Goal: Task Accomplishment & Management: Manage account settings

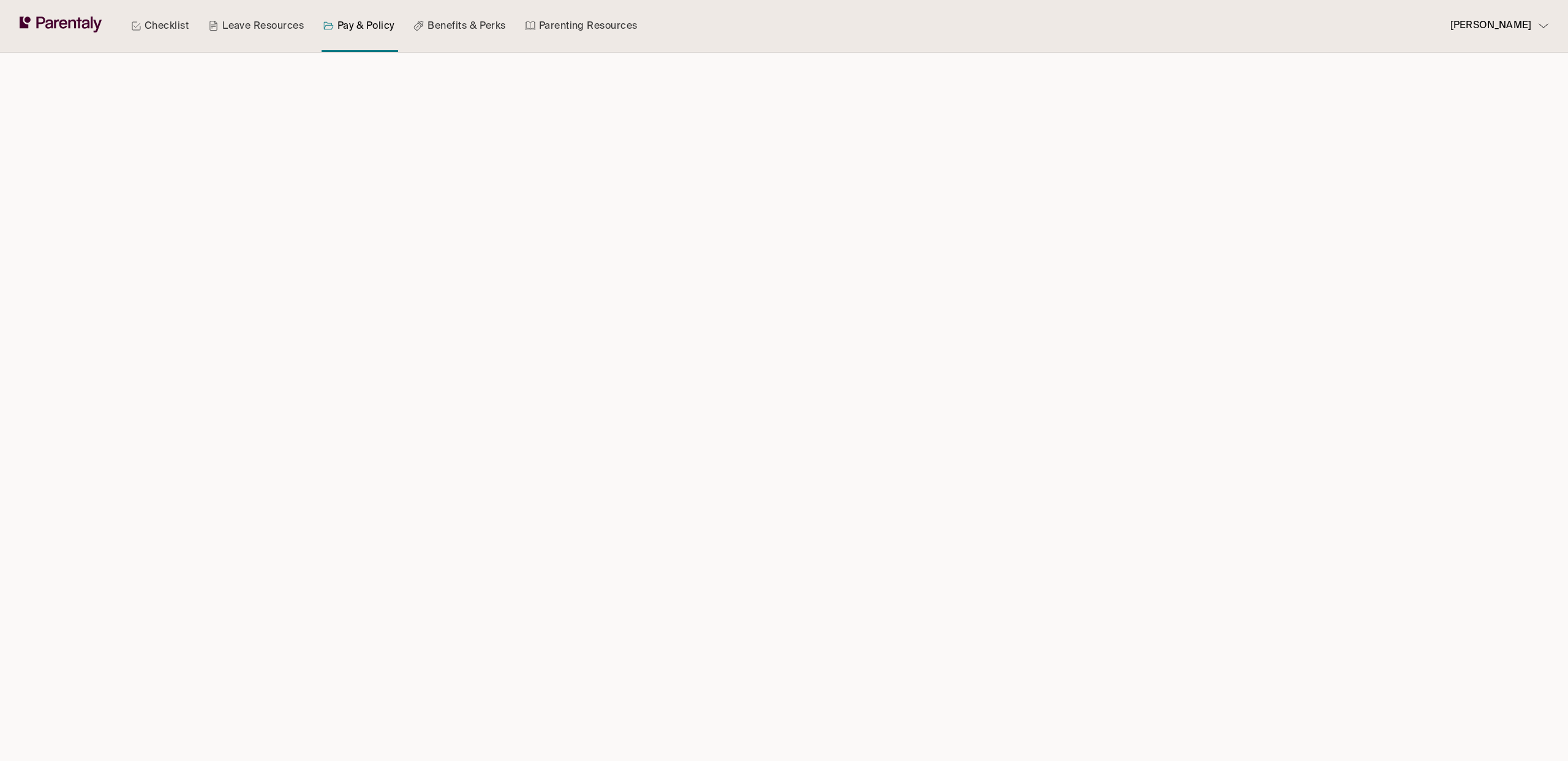
click at [648, 135] on div at bounding box center [784, 406] width 681 height 708
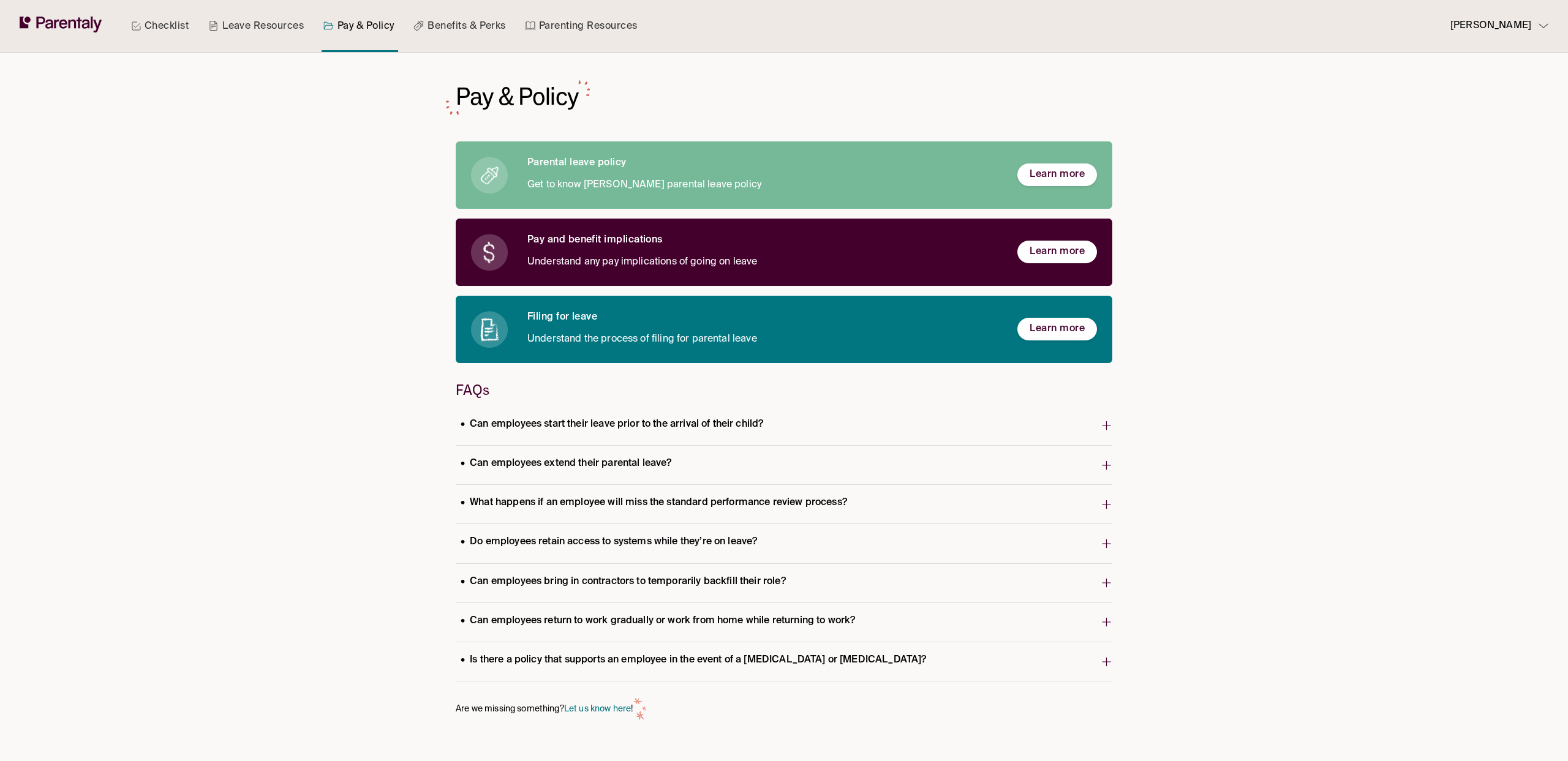
click at [193, 23] on div "Checklist Leave Resources Pay & Policy Benefits & Perks Parenting Resources" at bounding box center [384, 26] width 526 height 52
click at [176, 20] on link "Checklist" at bounding box center [159, 26] width 63 height 52
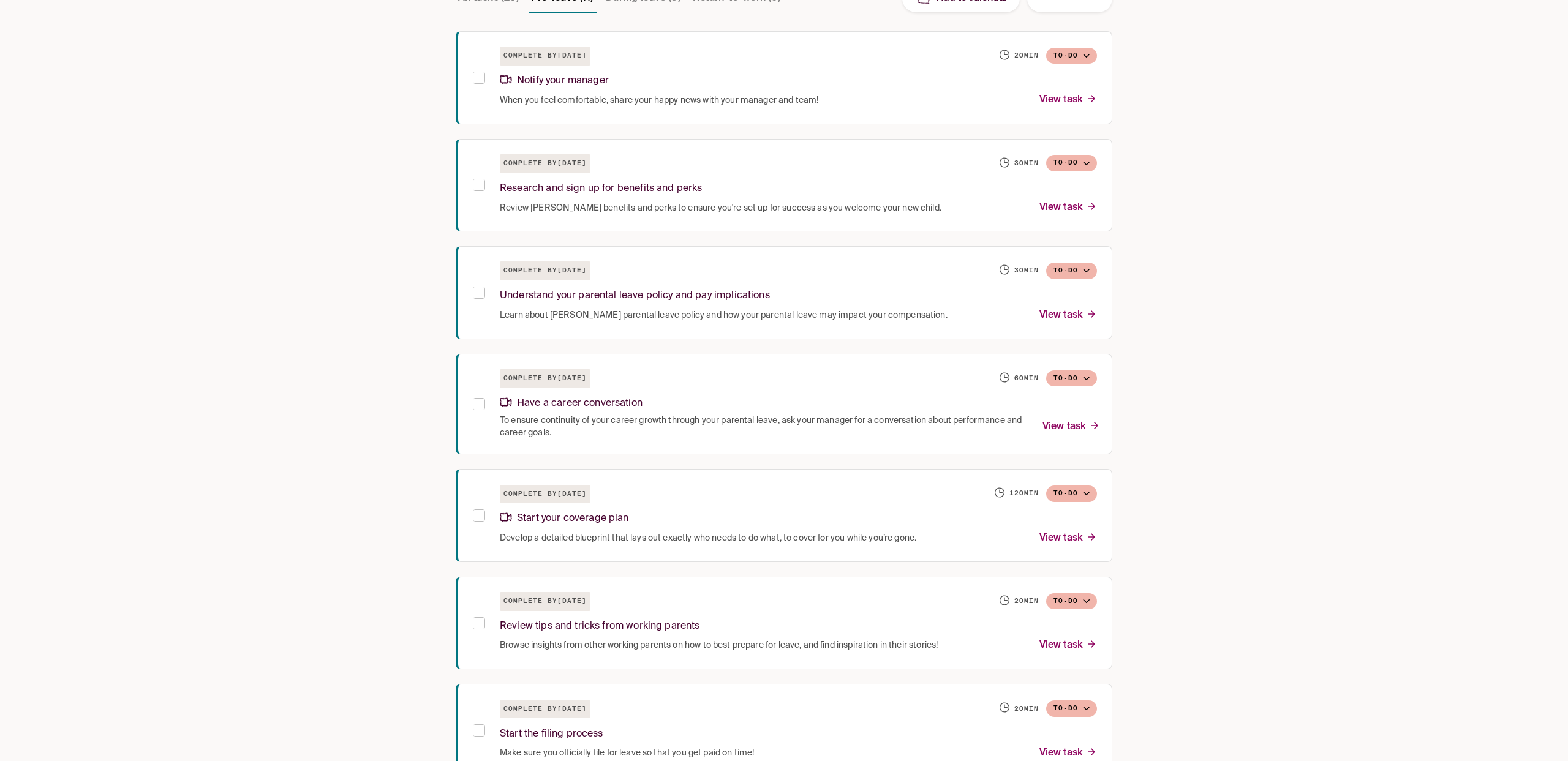
scroll to position [329, 0]
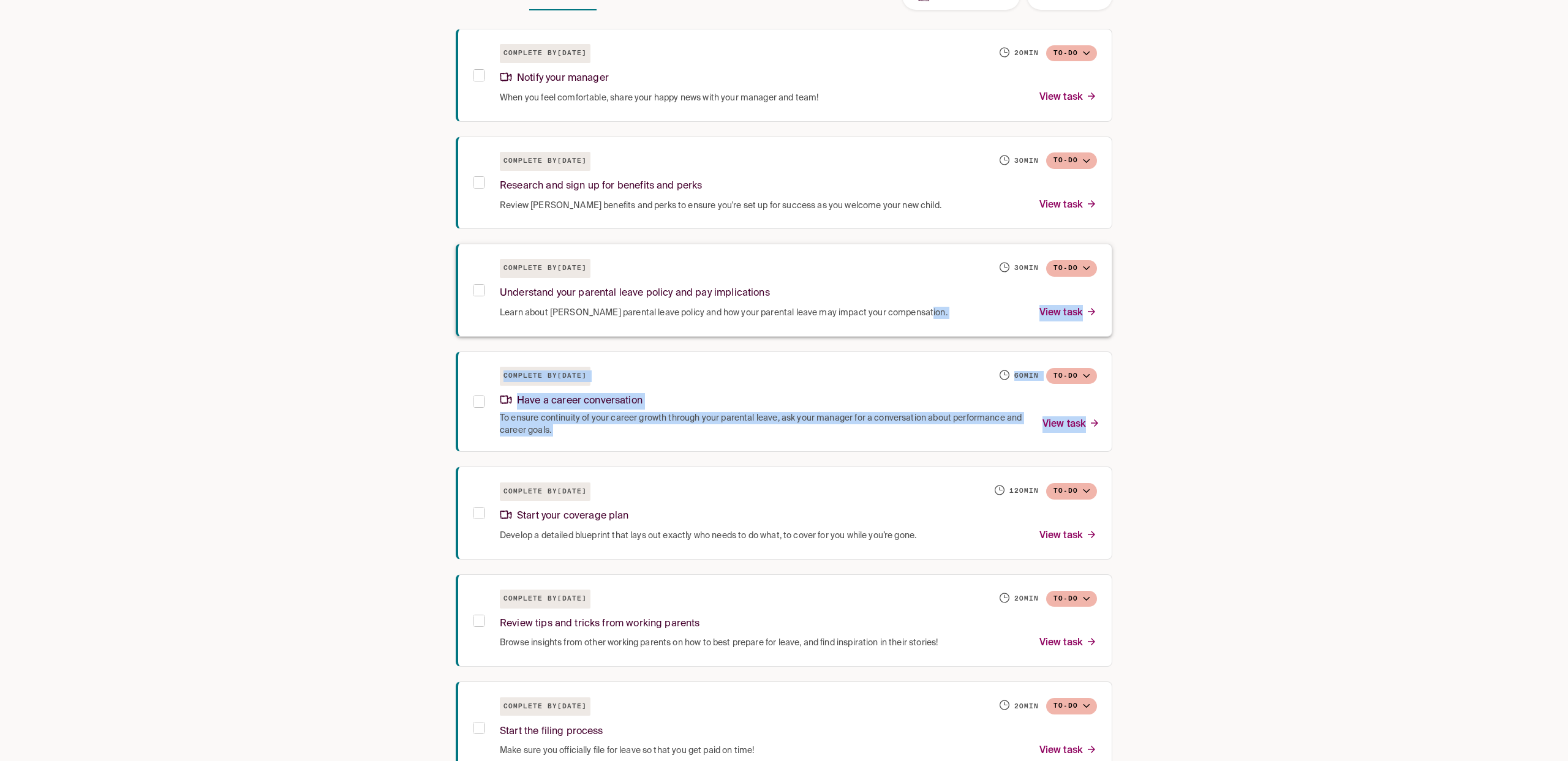
drag, startPoint x: 682, startPoint y: 462, endPoint x: 682, endPoint y: 293, distance: 169.0
click at [682, 323] on div "Complete by February 5, 2026 20 min To-do Notify your manager When you feel com…" at bounding box center [784, 620] width 656 height 1183
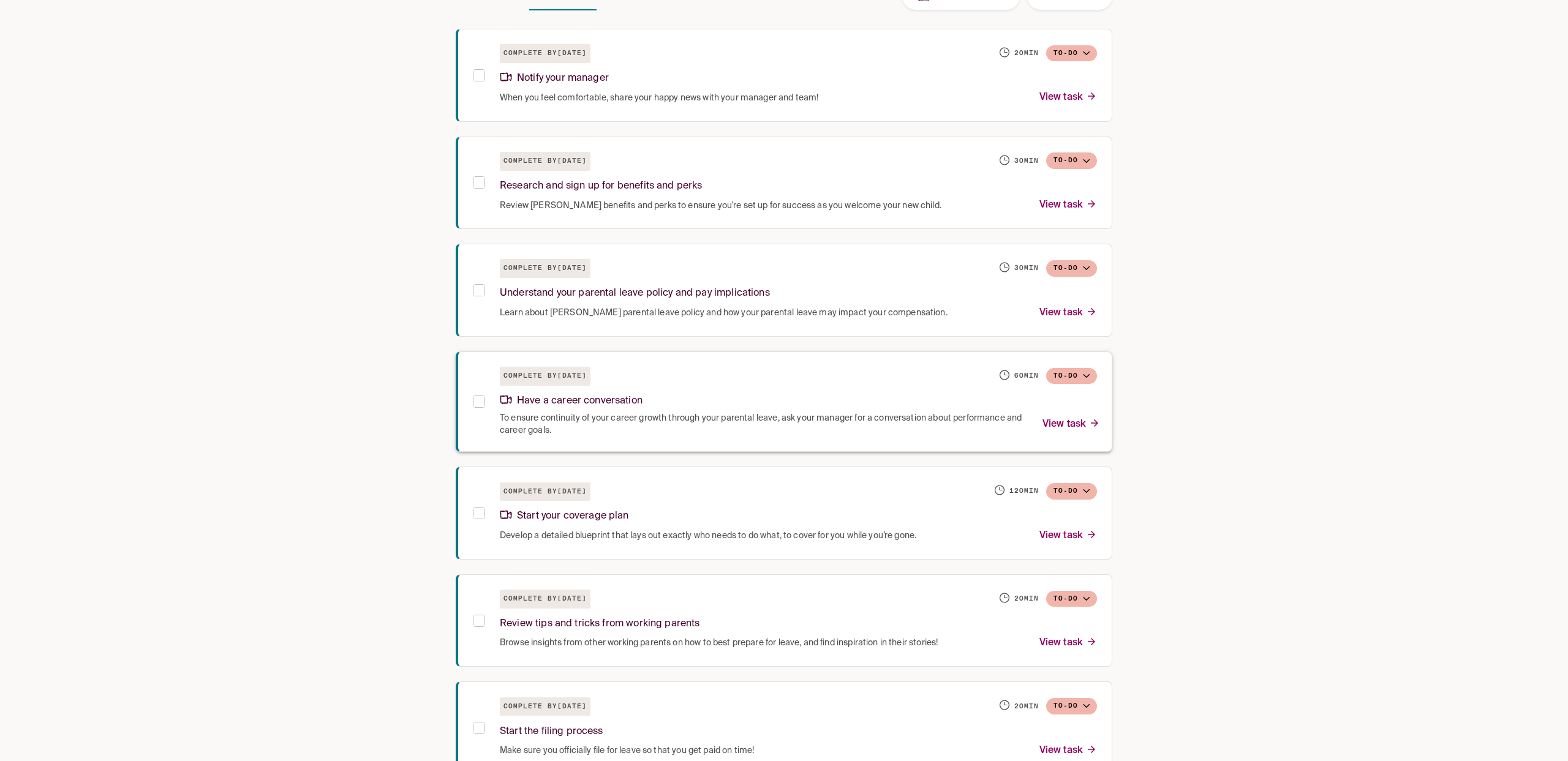
click at [722, 402] on div "Have a career conversation" at bounding box center [798, 398] width 597 height 27
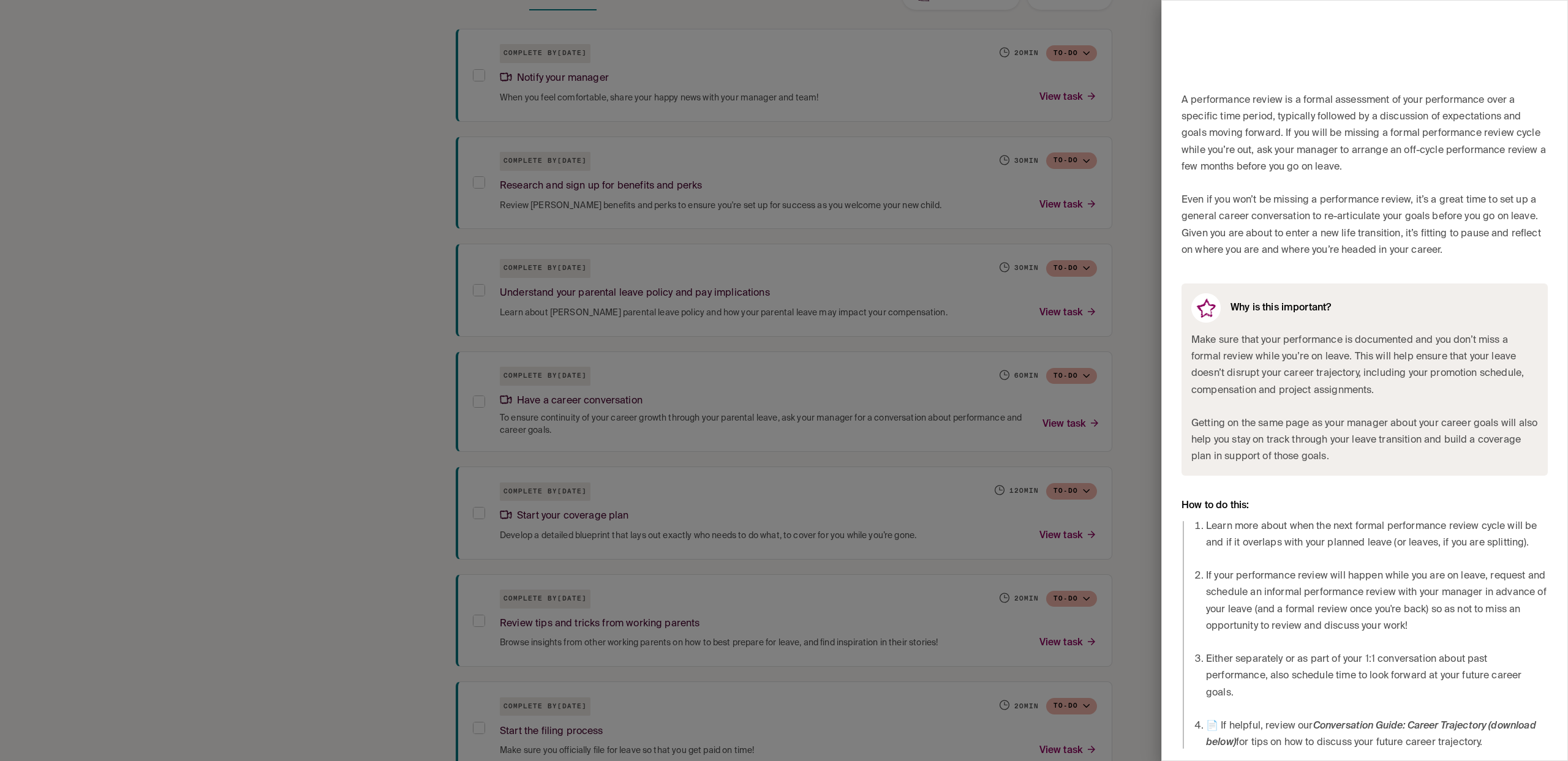
scroll to position [340, 0]
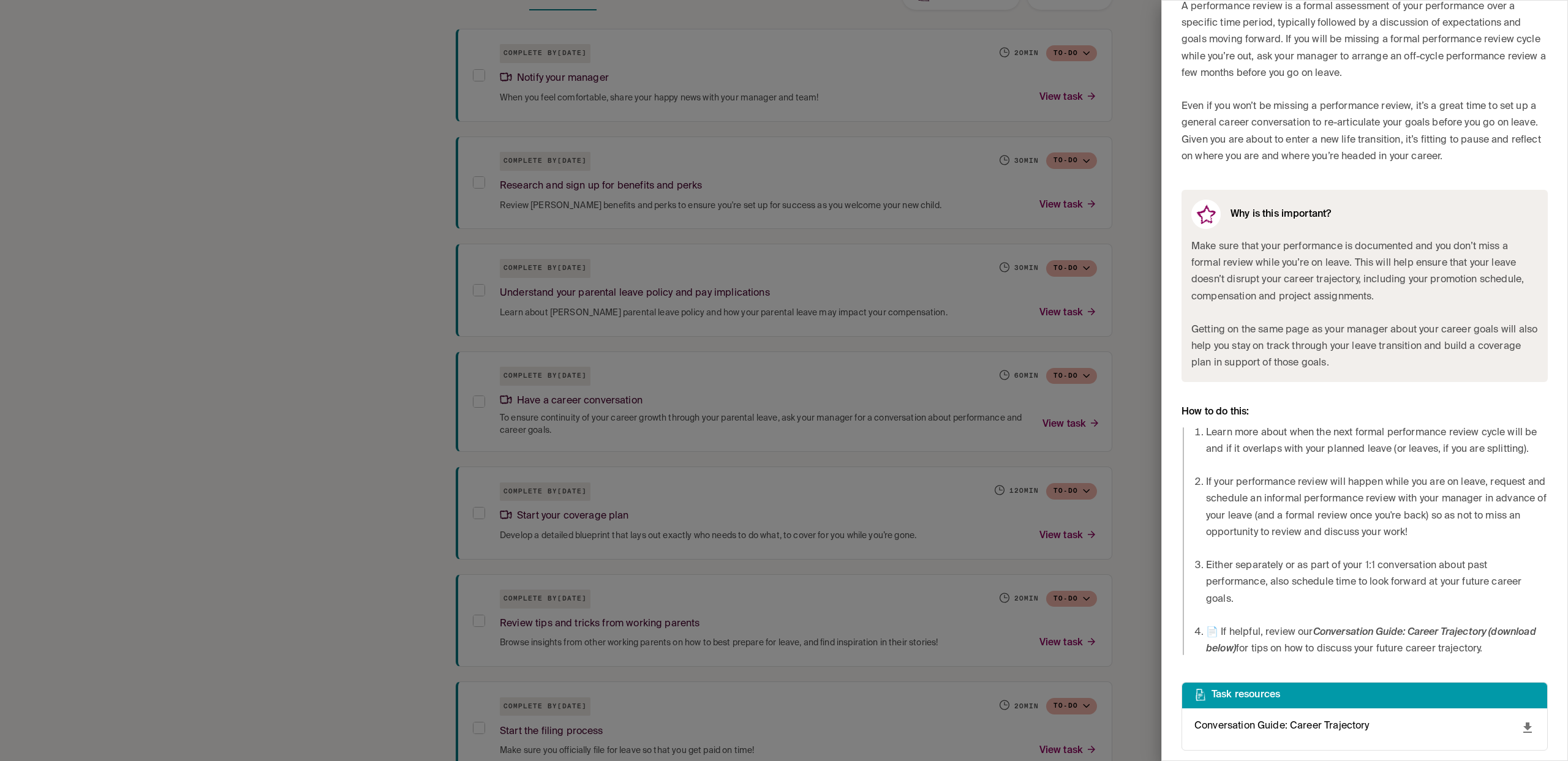
click at [816, 482] on div at bounding box center [784, 380] width 1568 height 761
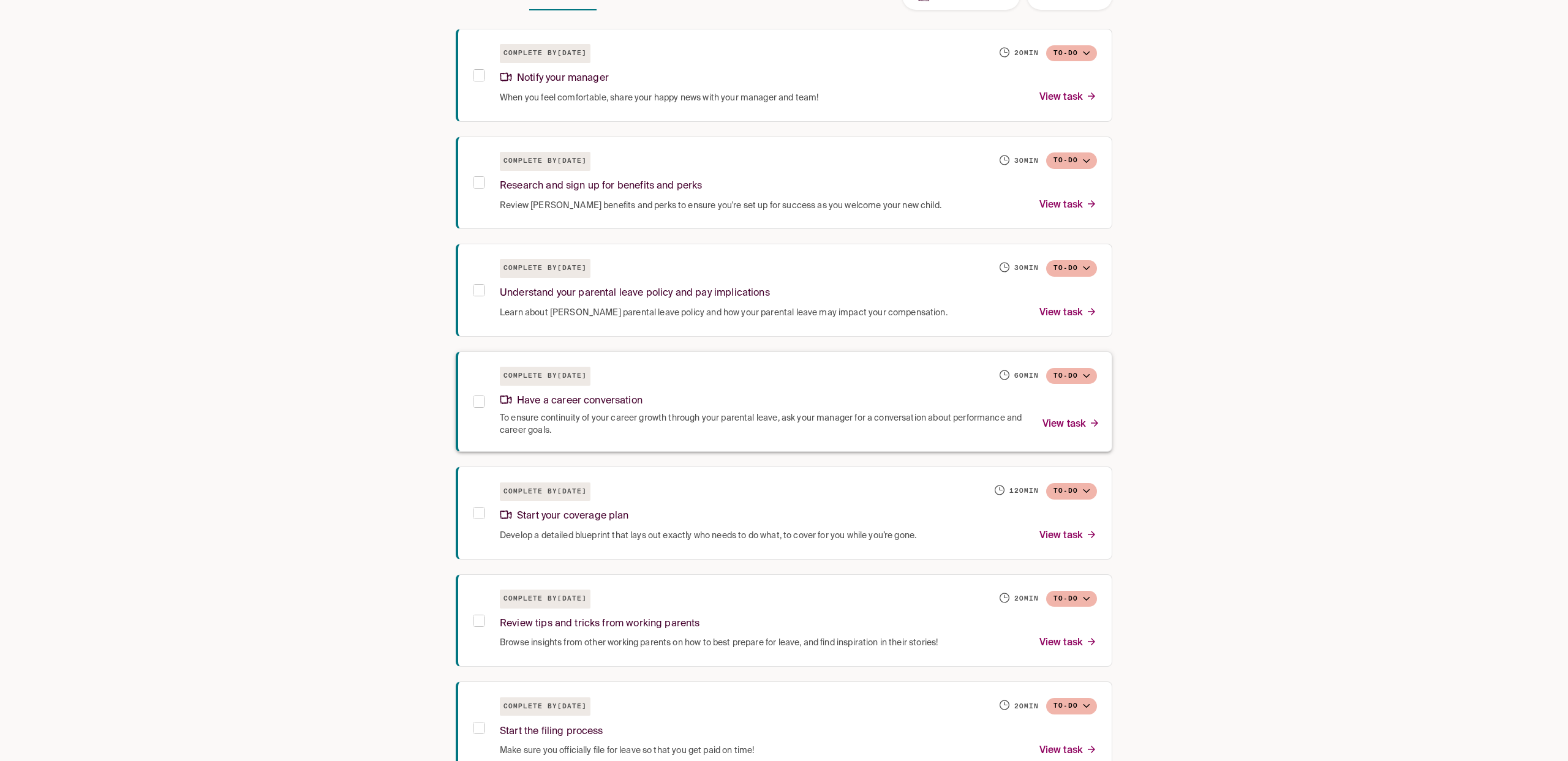
click at [760, 411] on div "Have a career conversation" at bounding box center [798, 398] width 597 height 27
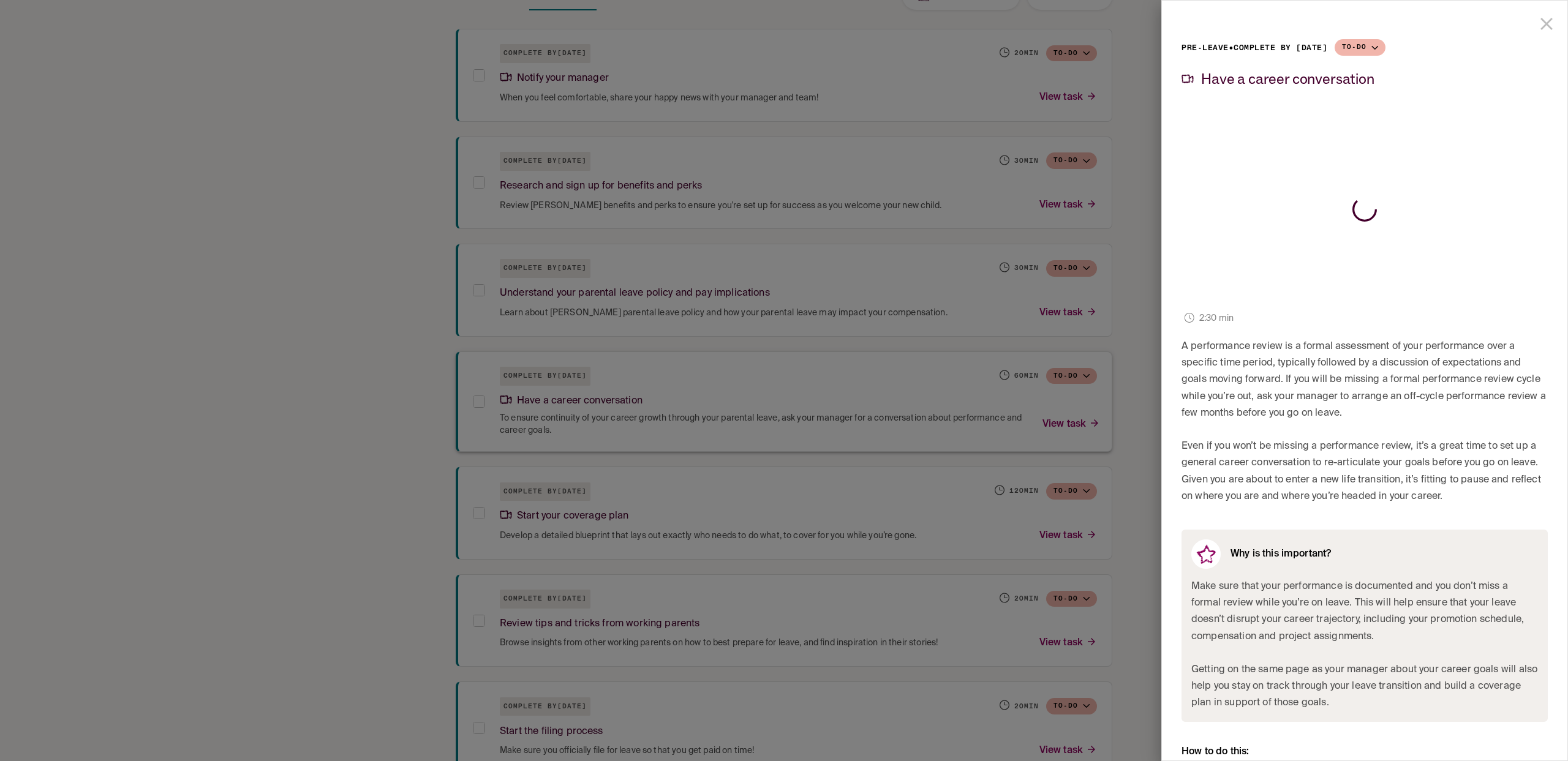
click at [760, 411] on div at bounding box center [784, 380] width 1568 height 761
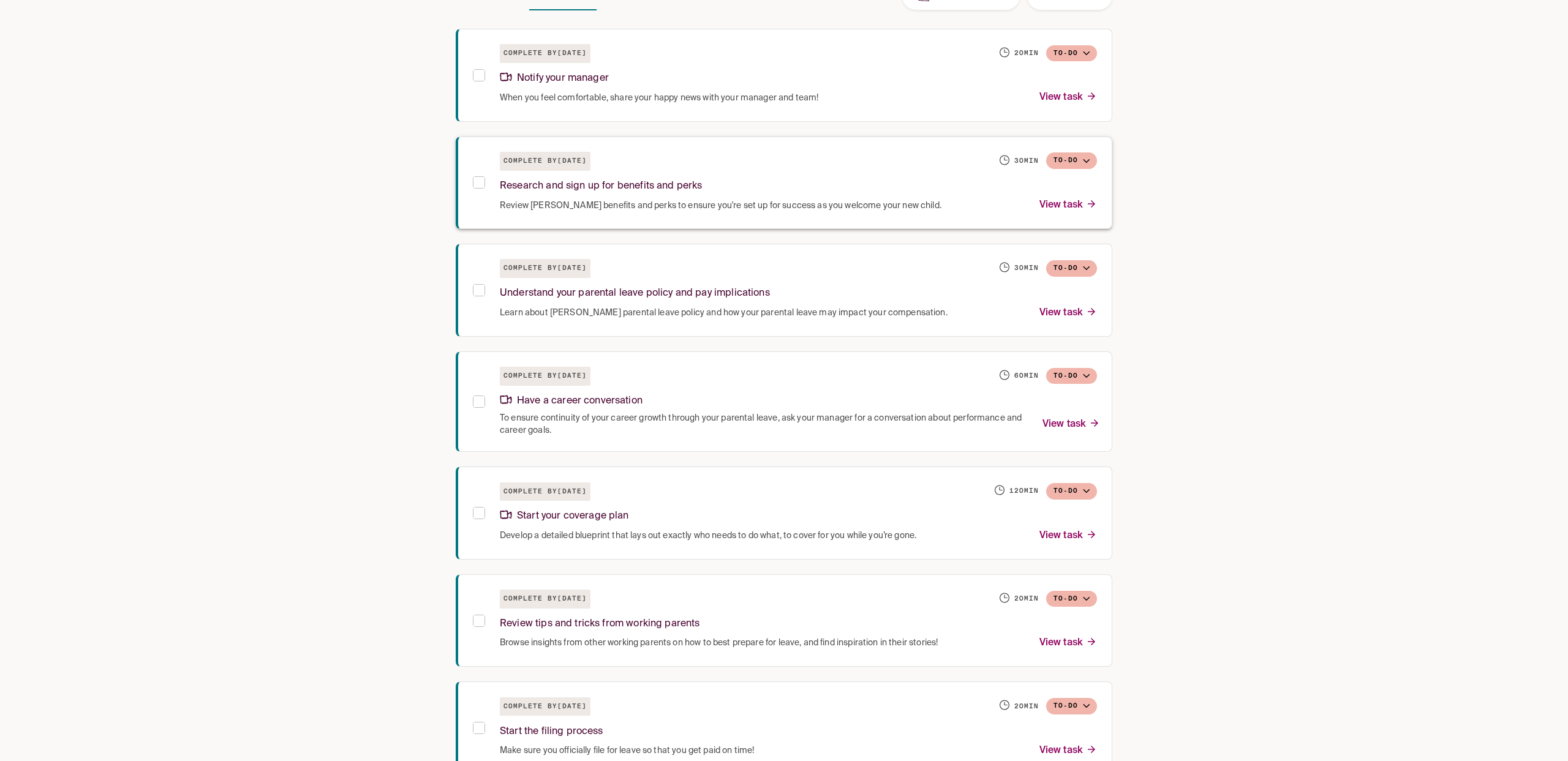
click at [737, 189] on div "Research and sign up for benefits and perks" at bounding box center [798, 183] width 597 height 27
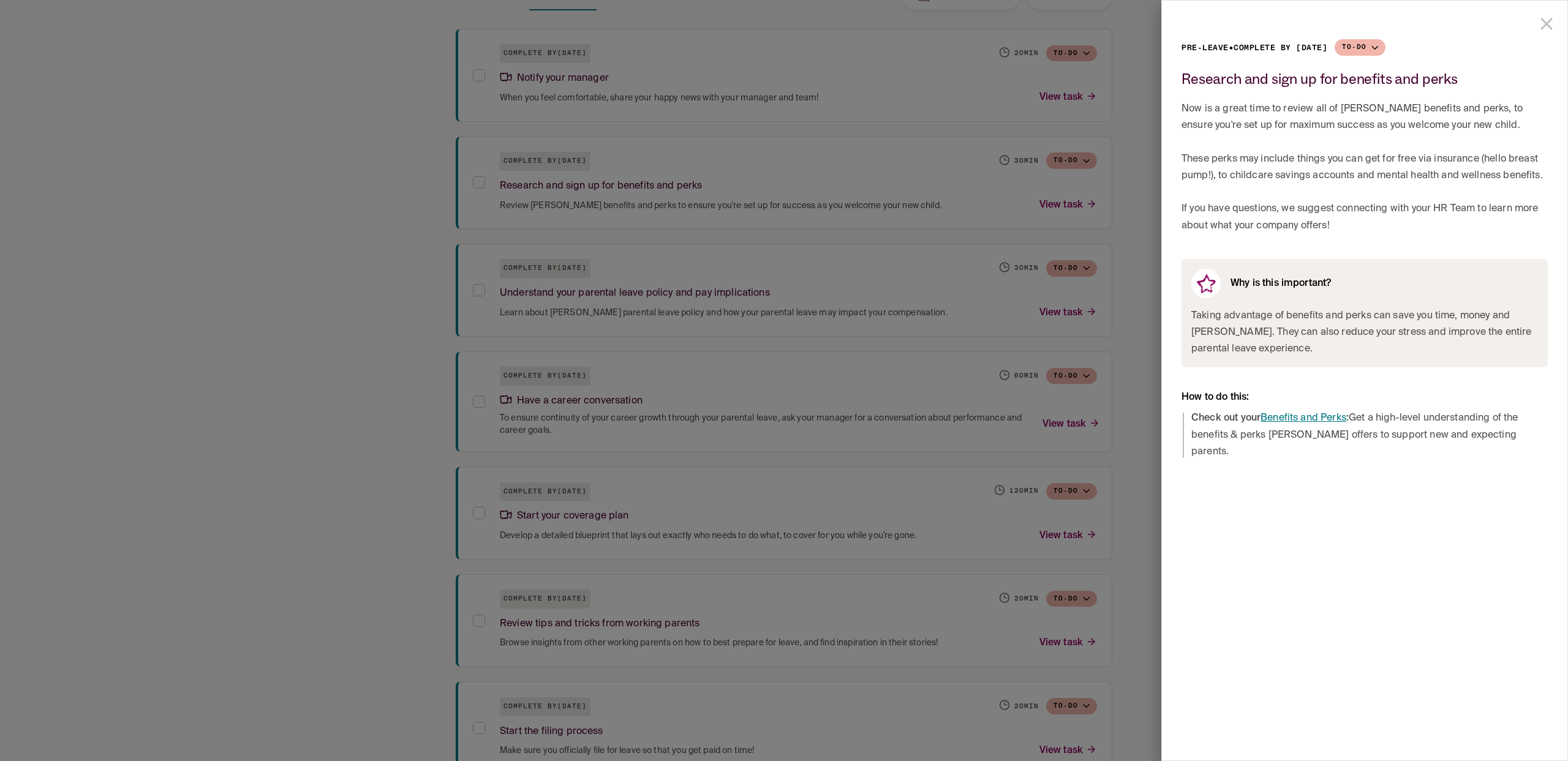
click at [1128, 423] on div at bounding box center [784, 380] width 1568 height 761
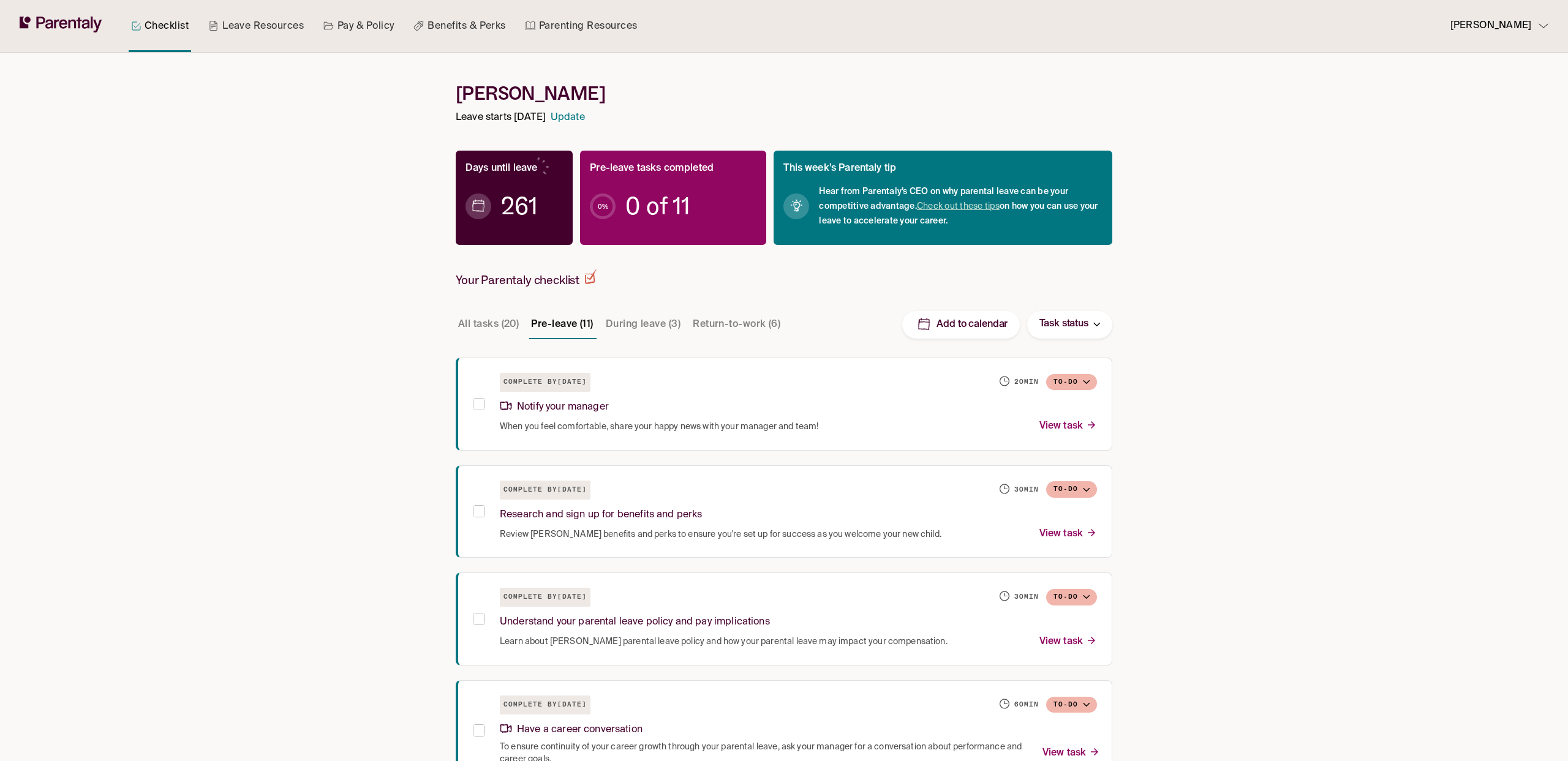
click at [1470, 24] on p "[PERSON_NAME]" at bounding box center [1491, 26] width 81 height 17
click at [1485, 72] on link "Manage account" at bounding box center [1504, 61] width 104 height 23
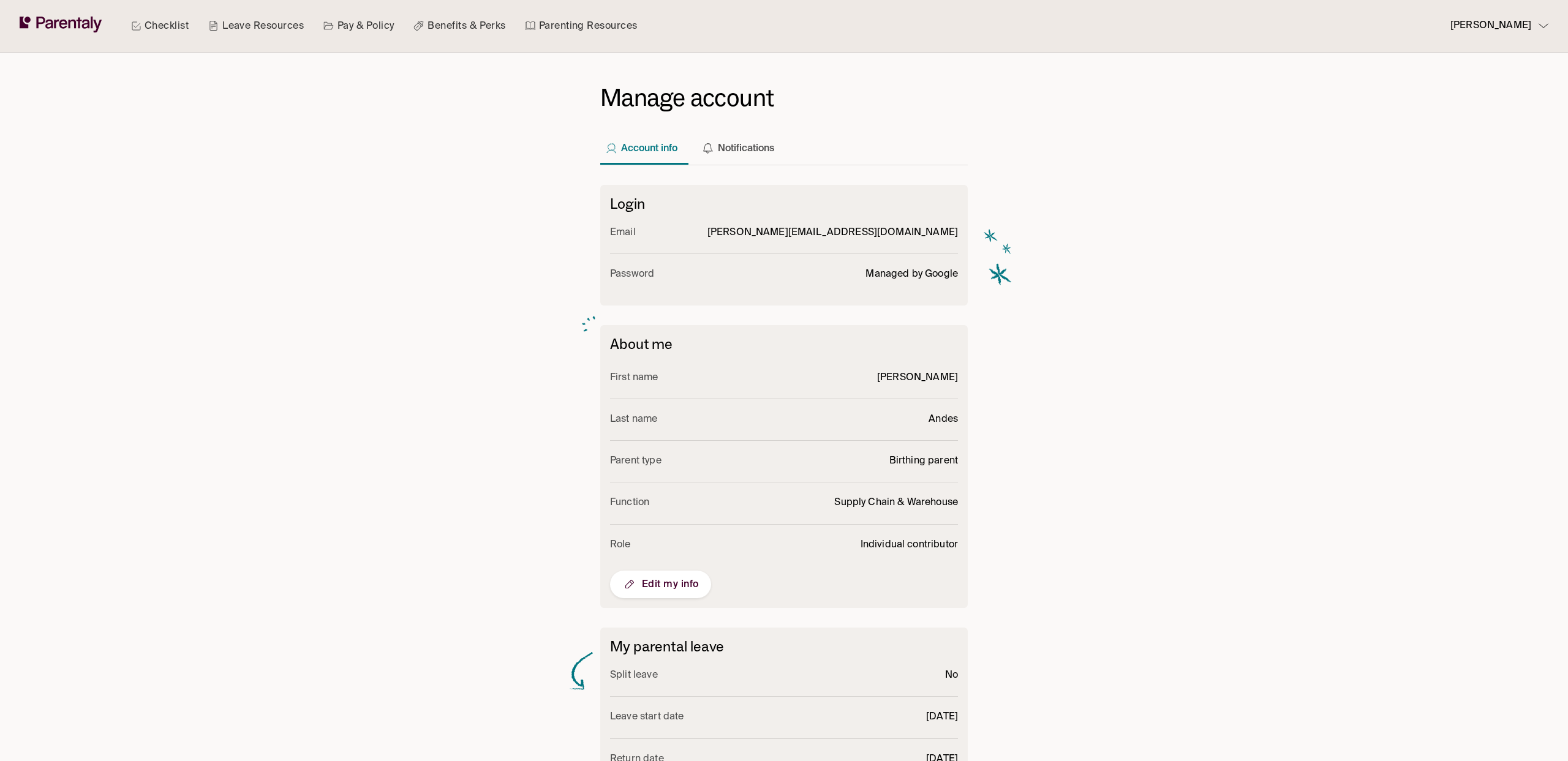
click at [668, 586] on span "Edit my info" at bounding box center [660, 584] width 77 height 15
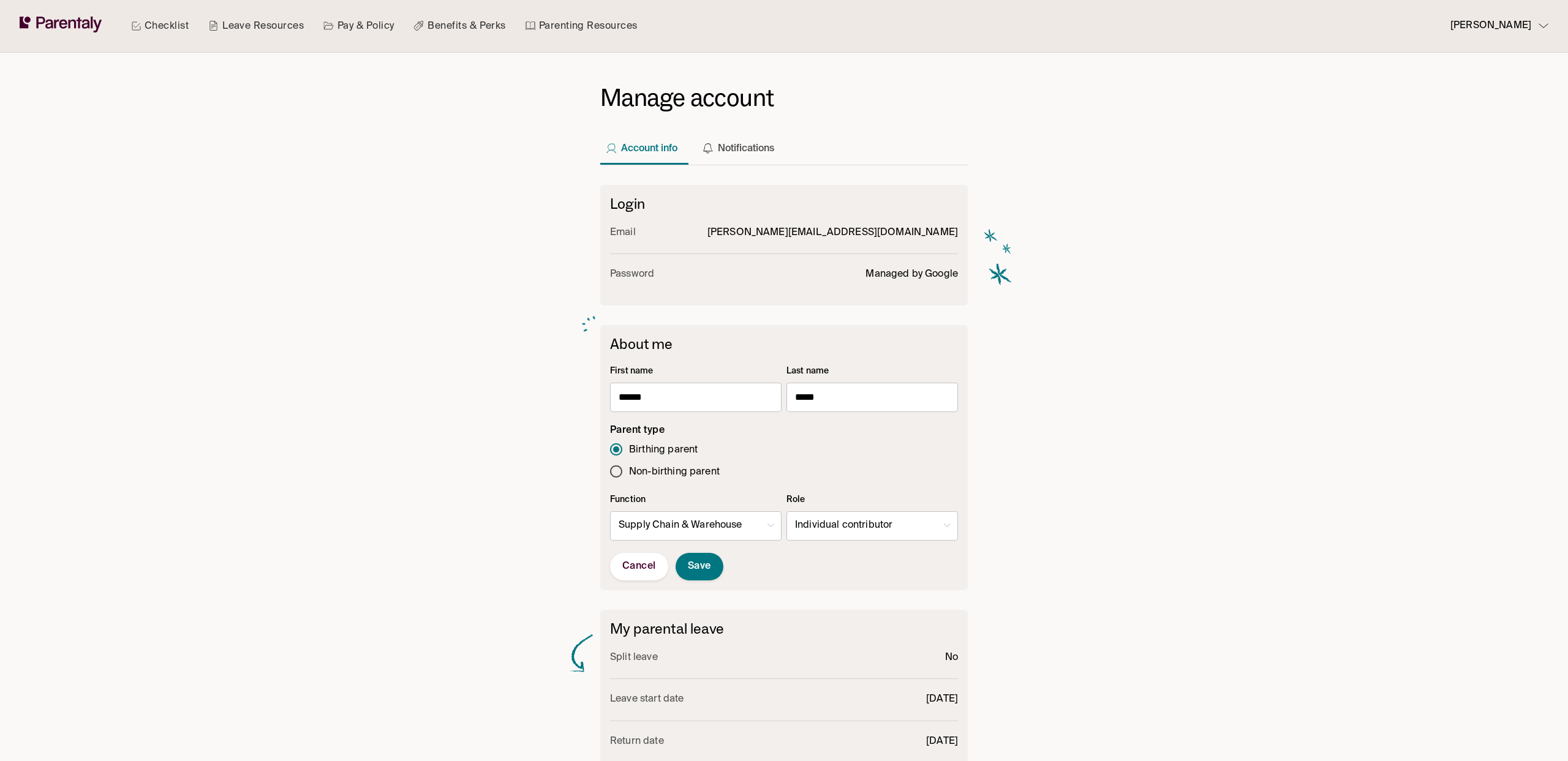
click at [707, 521] on body "Checklist Leave Resources Pay & Policy Benefits & Perks Parenting Resources Rac…" at bounding box center [784, 432] width 1568 height 865
